Goal: Navigation & Orientation: Find specific page/section

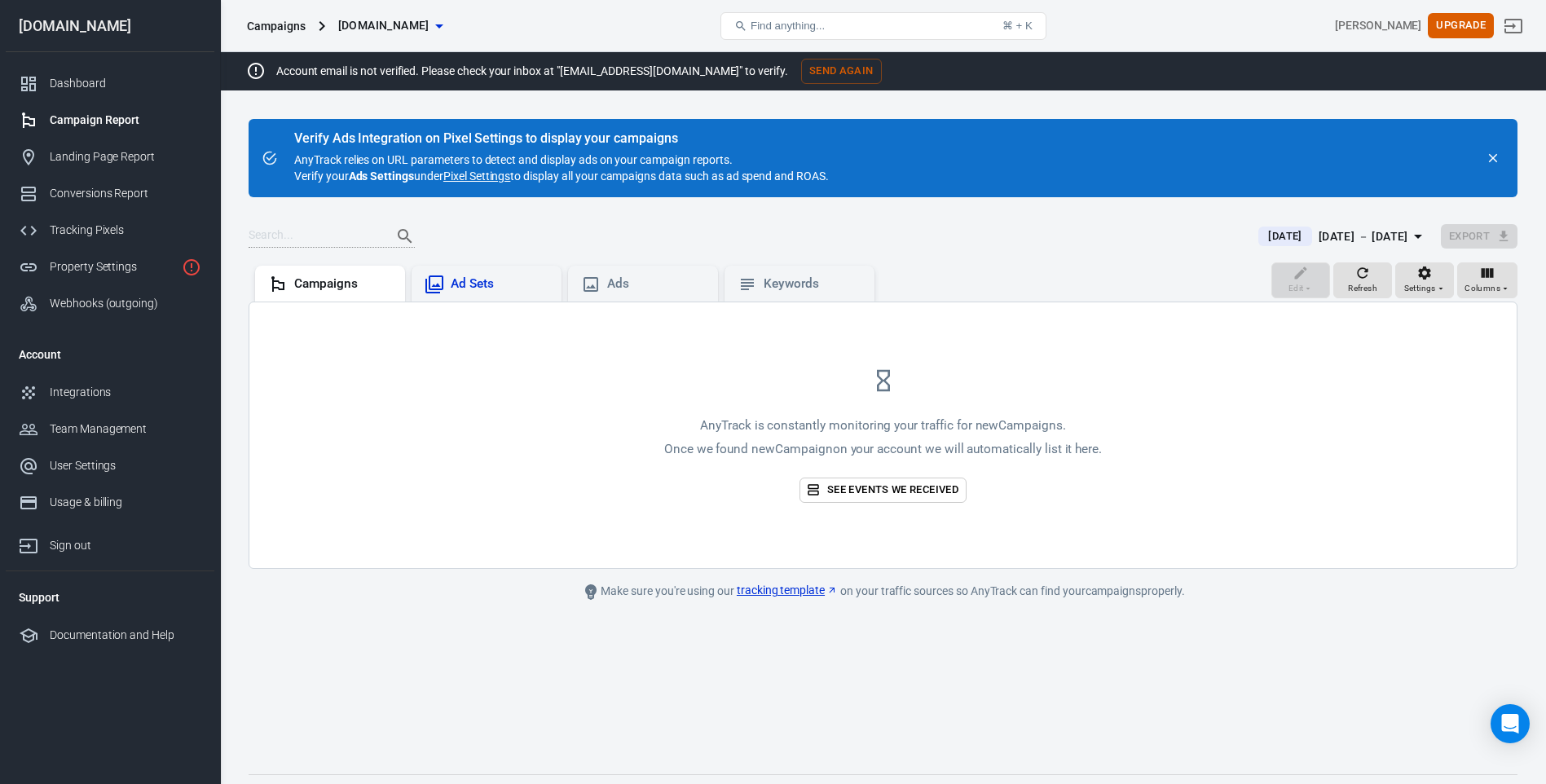
click at [438, 285] on icon at bounding box center [434, 283] width 18 height 18
click at [93, 76] on div "Dashboard" at bounding box center [125, 83] width 152 height 17
